Goal: Task Accomplishment & Management: Manage account settings

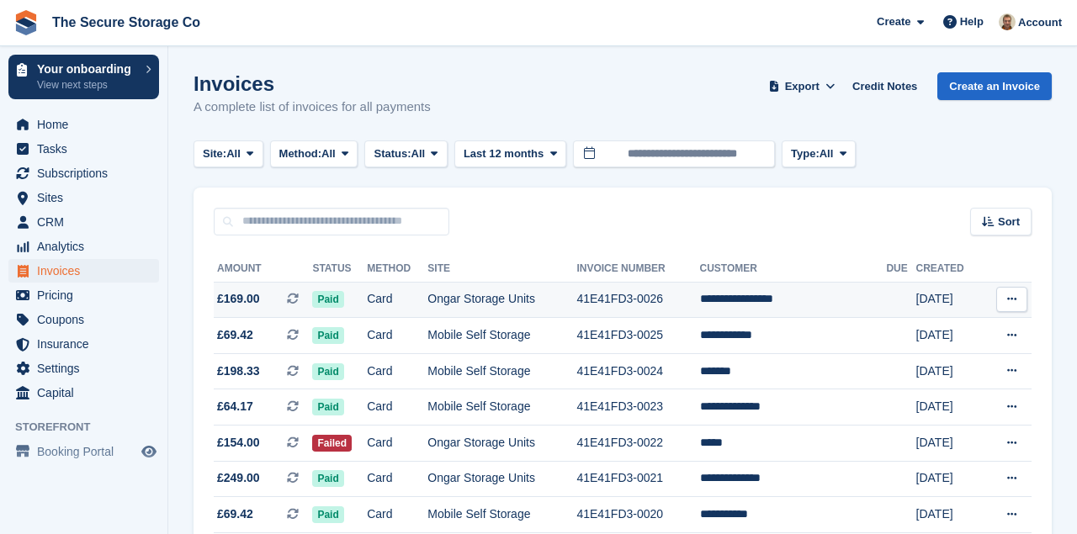
click at [230, 304] on span "£169.00" at bounding box center [238, 299] width 43 height 18
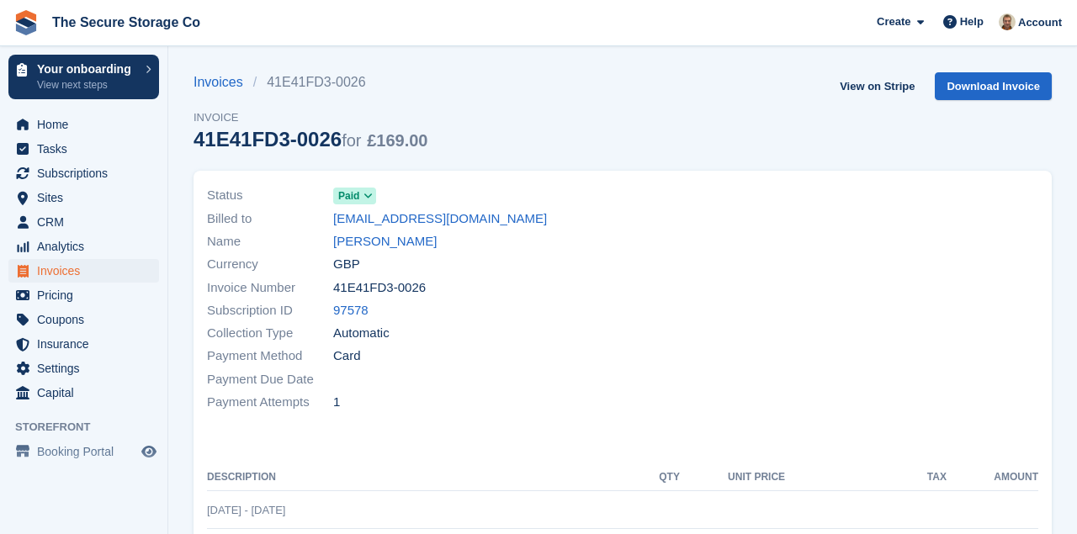
scroll to position [359, 0]
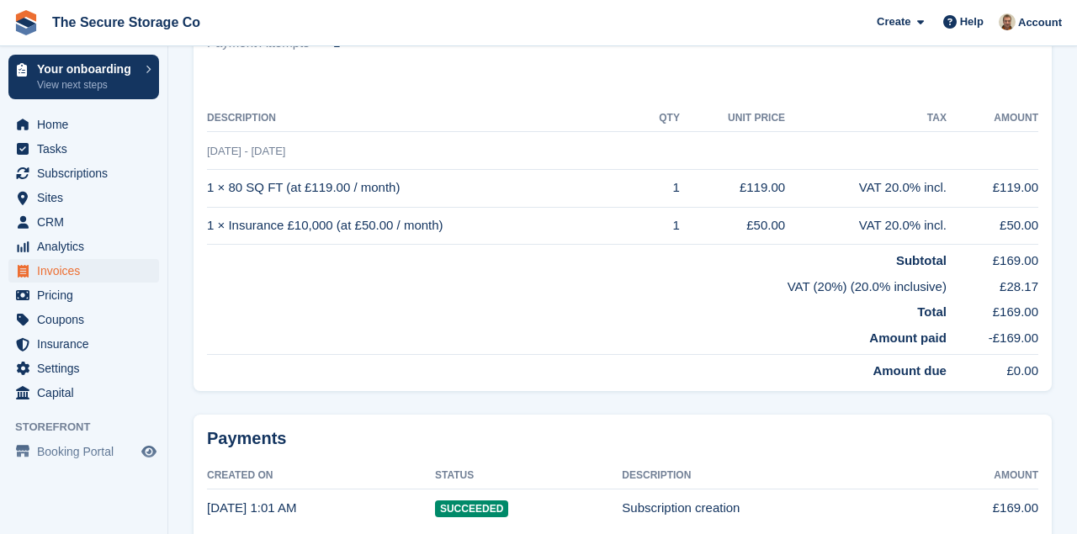
click at [230, 304] on td "Total" at bounding box center [576, 309] width 739 height 26
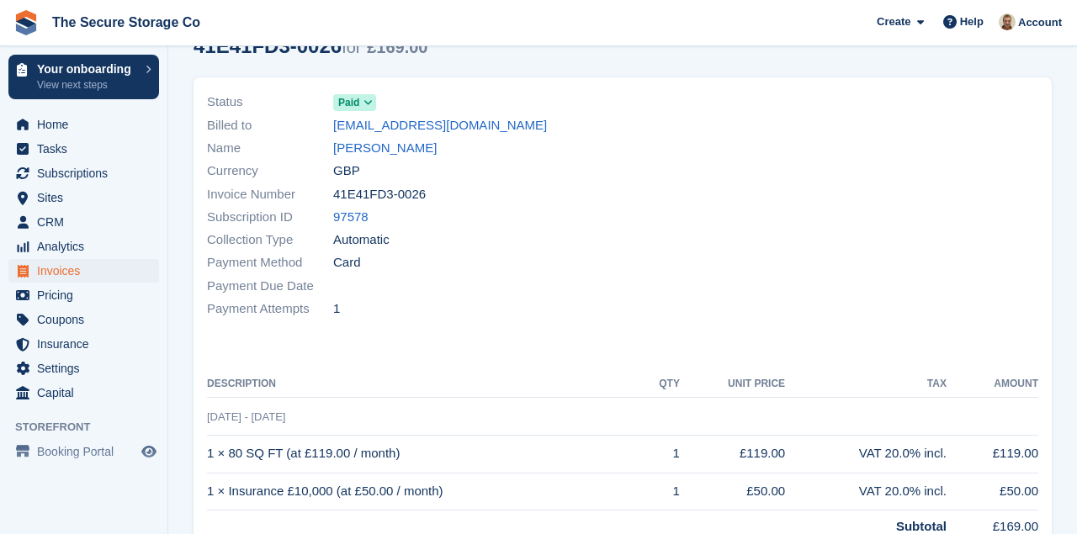
scroll to position [0, 0]
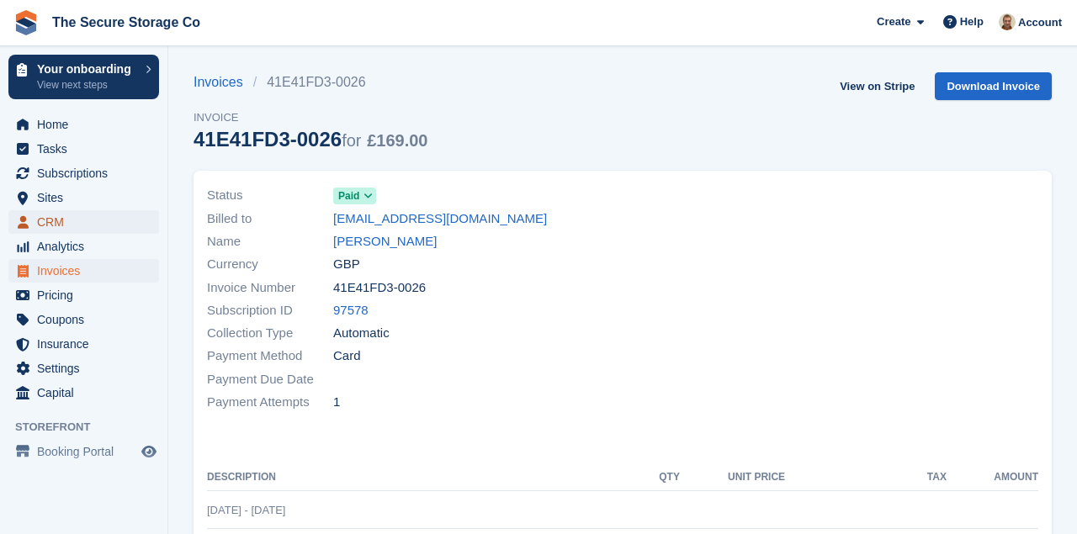
click at [48, 213] on span "CRM" at bounding box center [87, 222] width 101 height 24
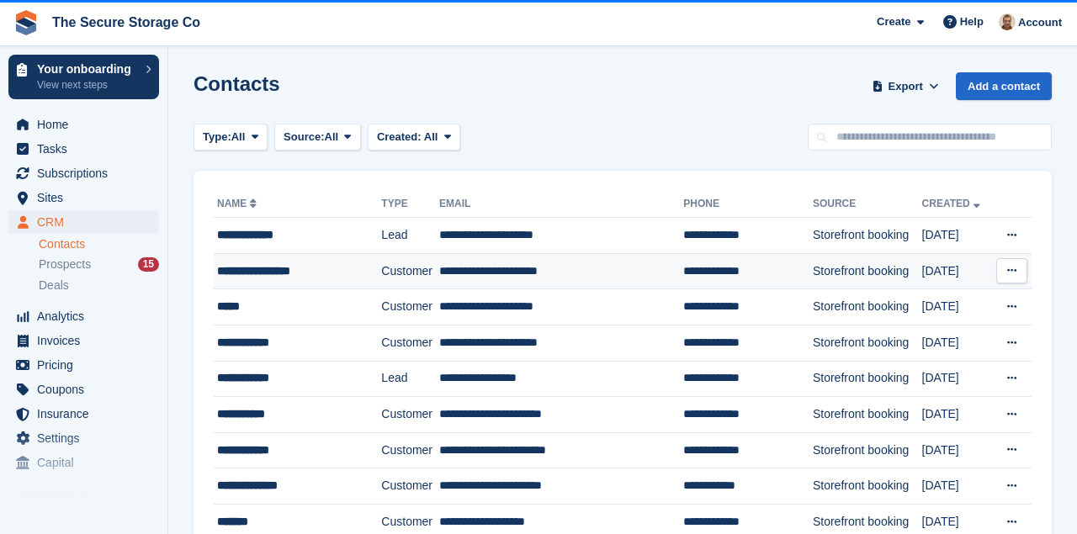
click at [244, 271] on div "**********" at bounding box center [289, 271] width 145 height 18
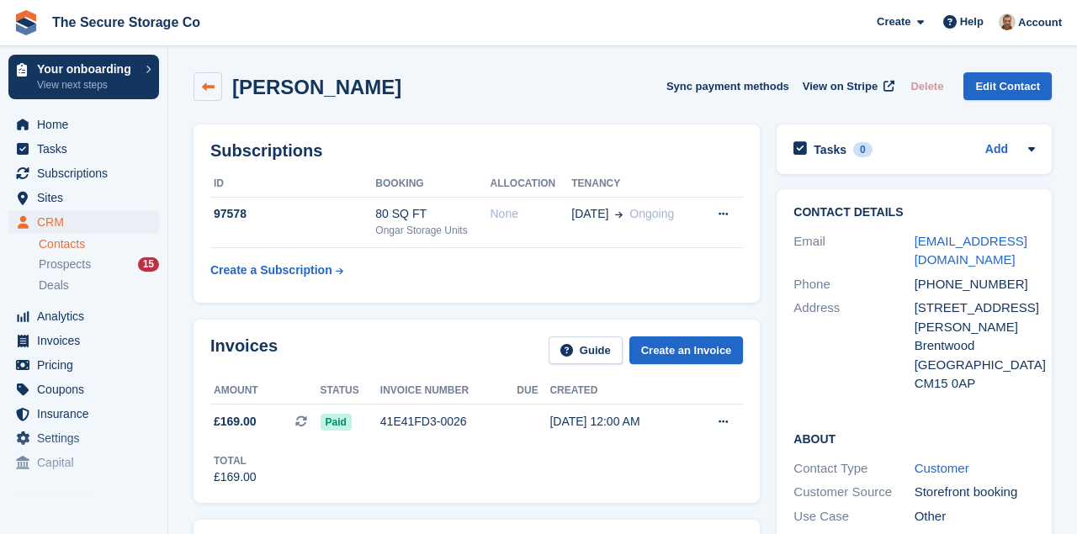
click at [209, 88] on icon at bounding box center [208, 87] width 13 height 13
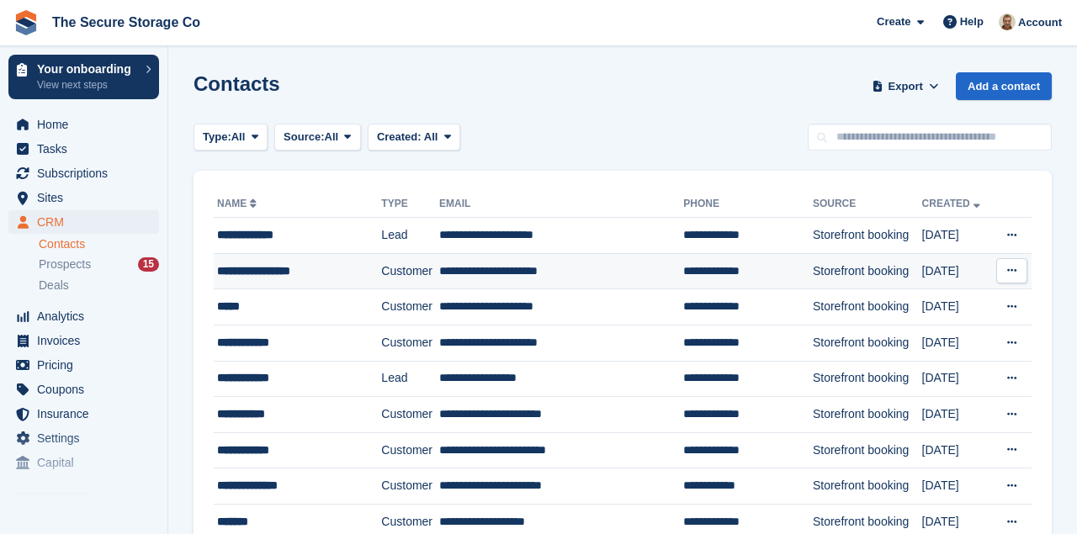
click at [1010, 273] on icon at bounding box center [1011, 270] width 9 height 11
click at [513, 274] on td "**********" at bounding box center [561, 271] width 244 height 36
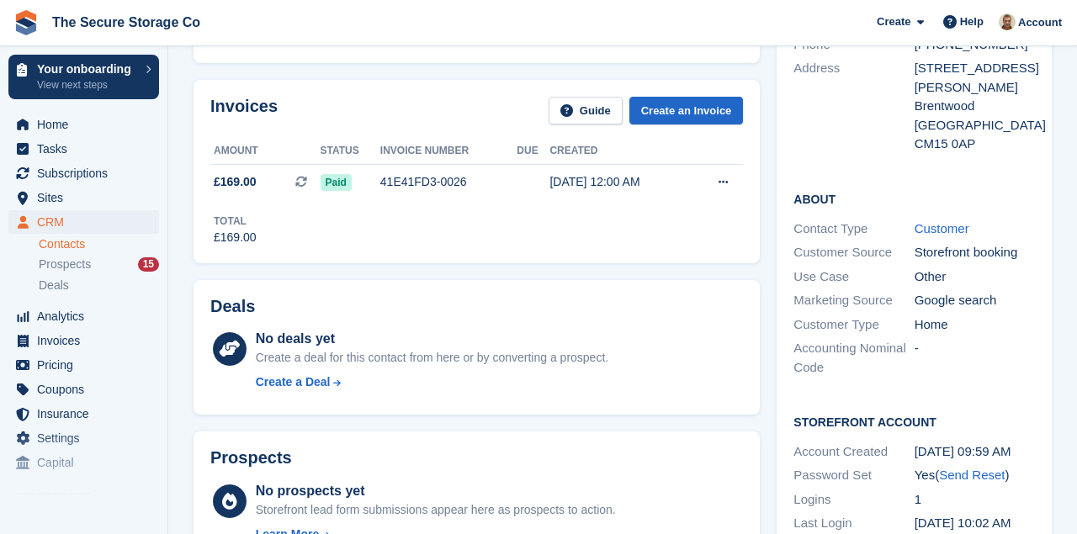
scroll to position [237, 0]
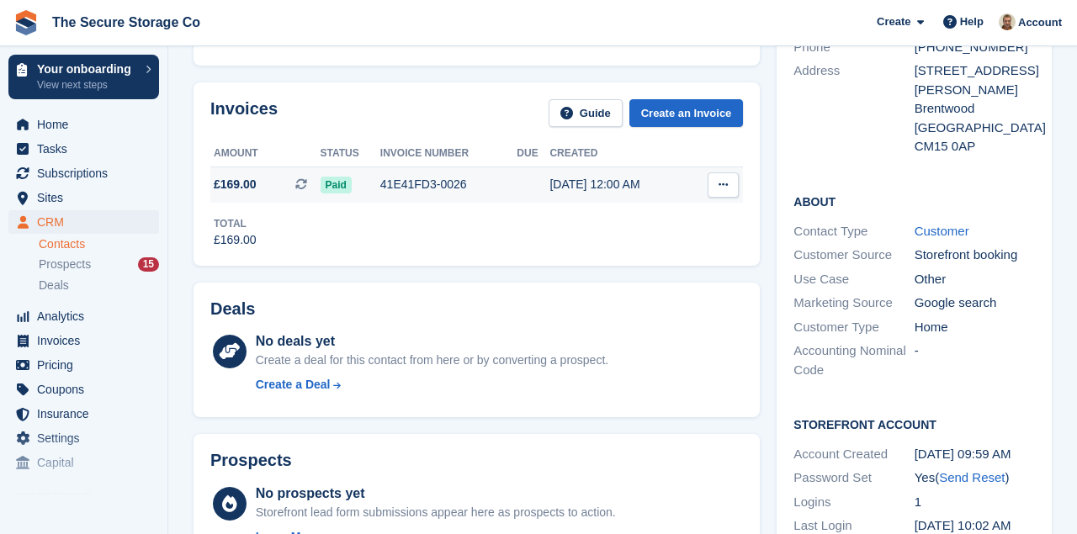
click at [729, 188] on button at bounding box center [722, 184] width 31 height 25
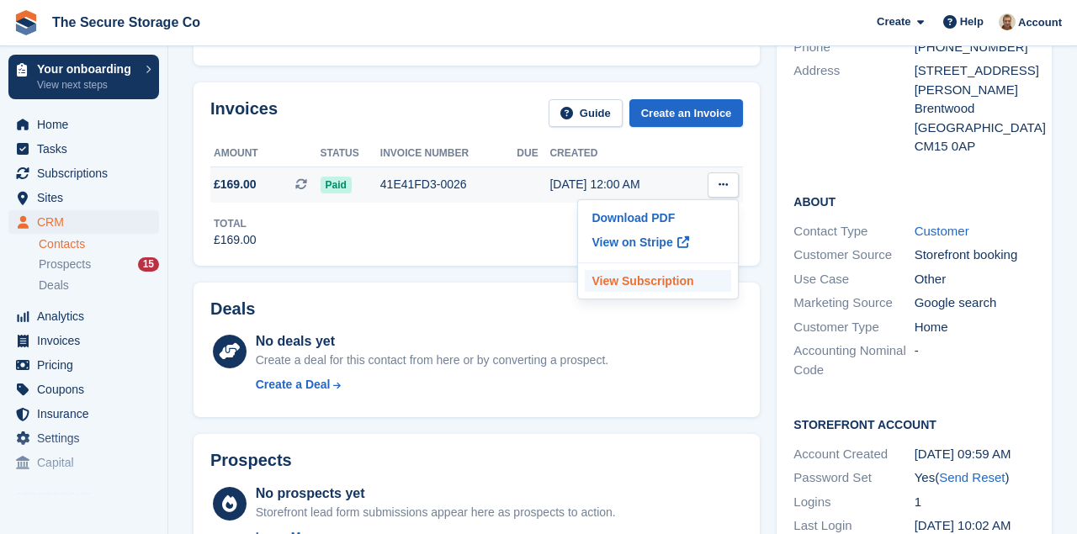
click at [662, 284] on p "View Subscription" at bounding box center [658, 281] width 146 height 22
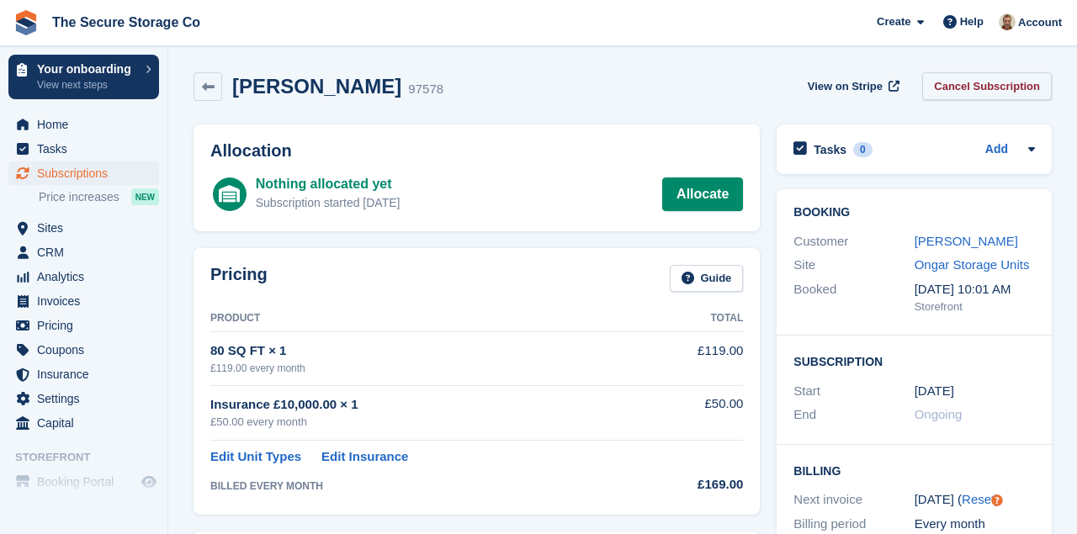
click at [961, 87] on link "Cancel Subscription" at bounding box center [987, 86] width 130 height 28
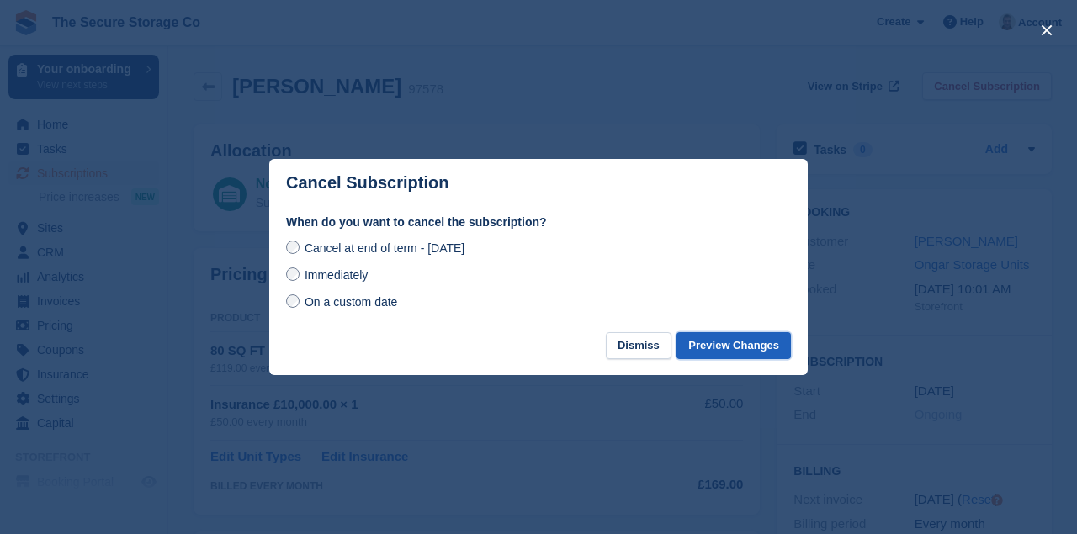
click at [760, 344] on button "Preview Changes" at bounding box center [733, 346] width 114 height 28
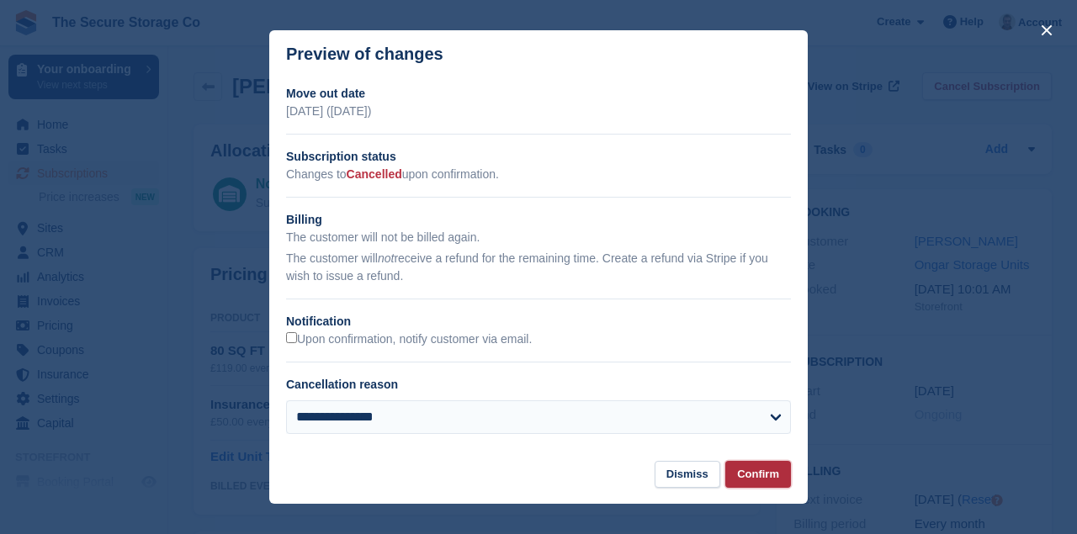
click at [761, 470] on button "Confirm" at bounding box center [758, 475] width 66 height 28
